Goal: Browse casually: Explore the website without a specific task or goal

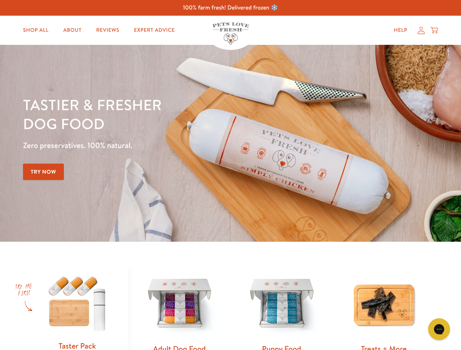
click at [230, 175] on div "Tastier & fresher dog food Zero preservatives. 100% natural. Try Now" at bounding box center [161, 143] width 276 height 96
click at [439, 329] on icon "Gorgias live chat" at bounding box center [438, 329] width 7 height 7
